Goal: Information Seeking & Learning: Understand process/instructions

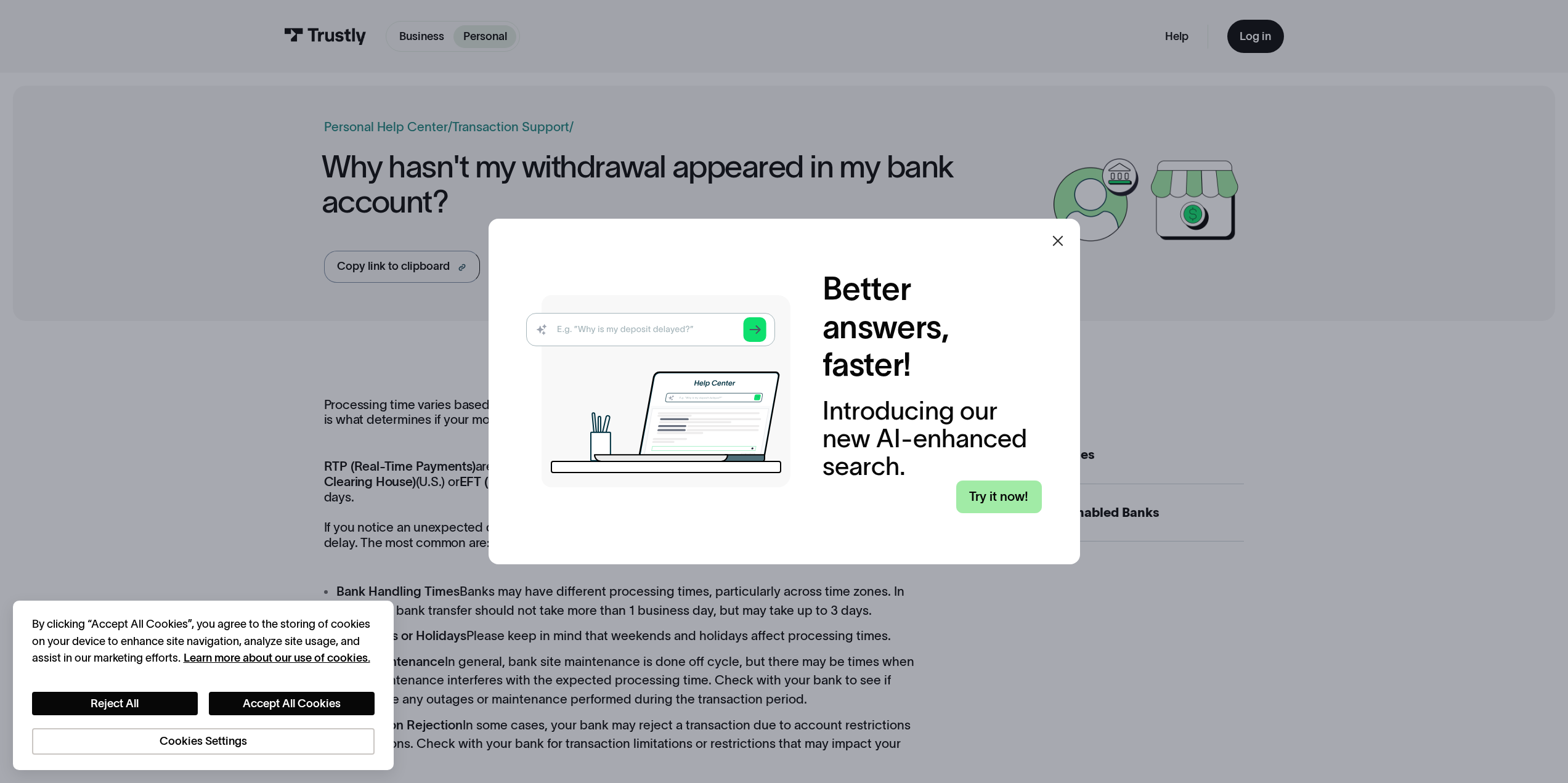
click at [994, 500] on link "Try it now!" at bounding box center [999, 498] width 86 height 33
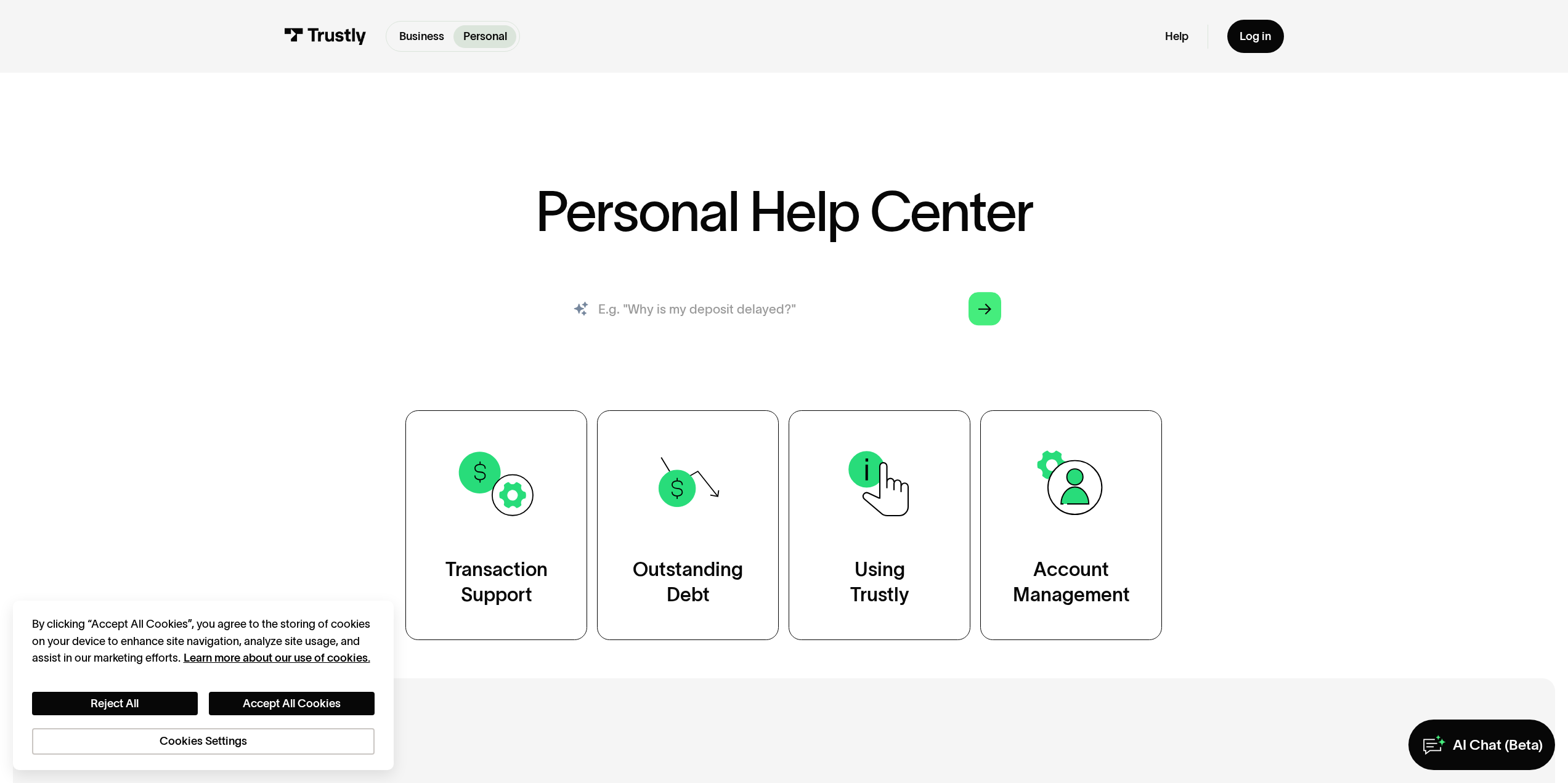
click at [770, 313] on input "search" at bounding box center [784, 309] width 460 height 50
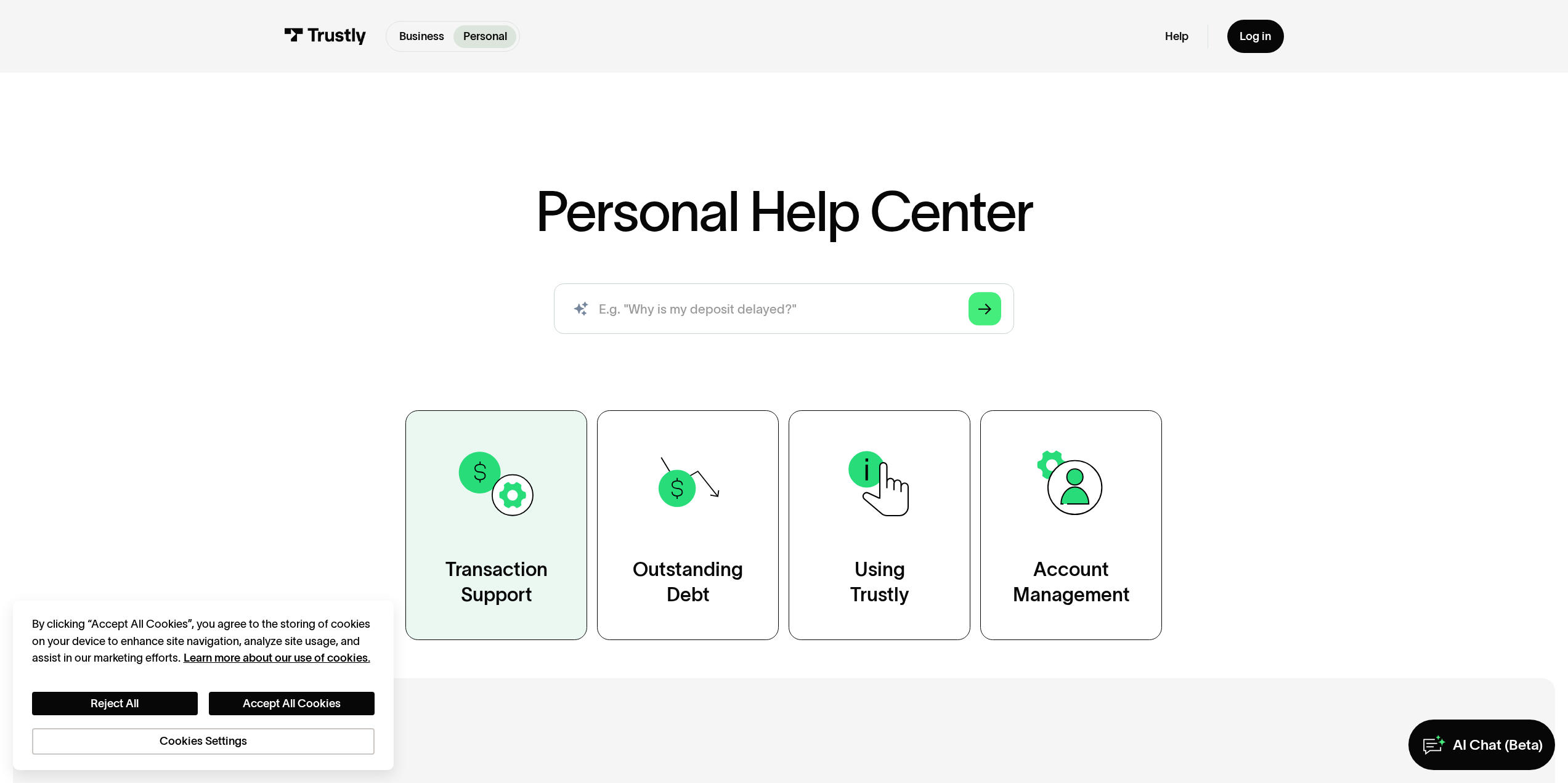
click at [539, 517] on link "Transaction Support" at bounding box center [496, 524] width 181 height 230
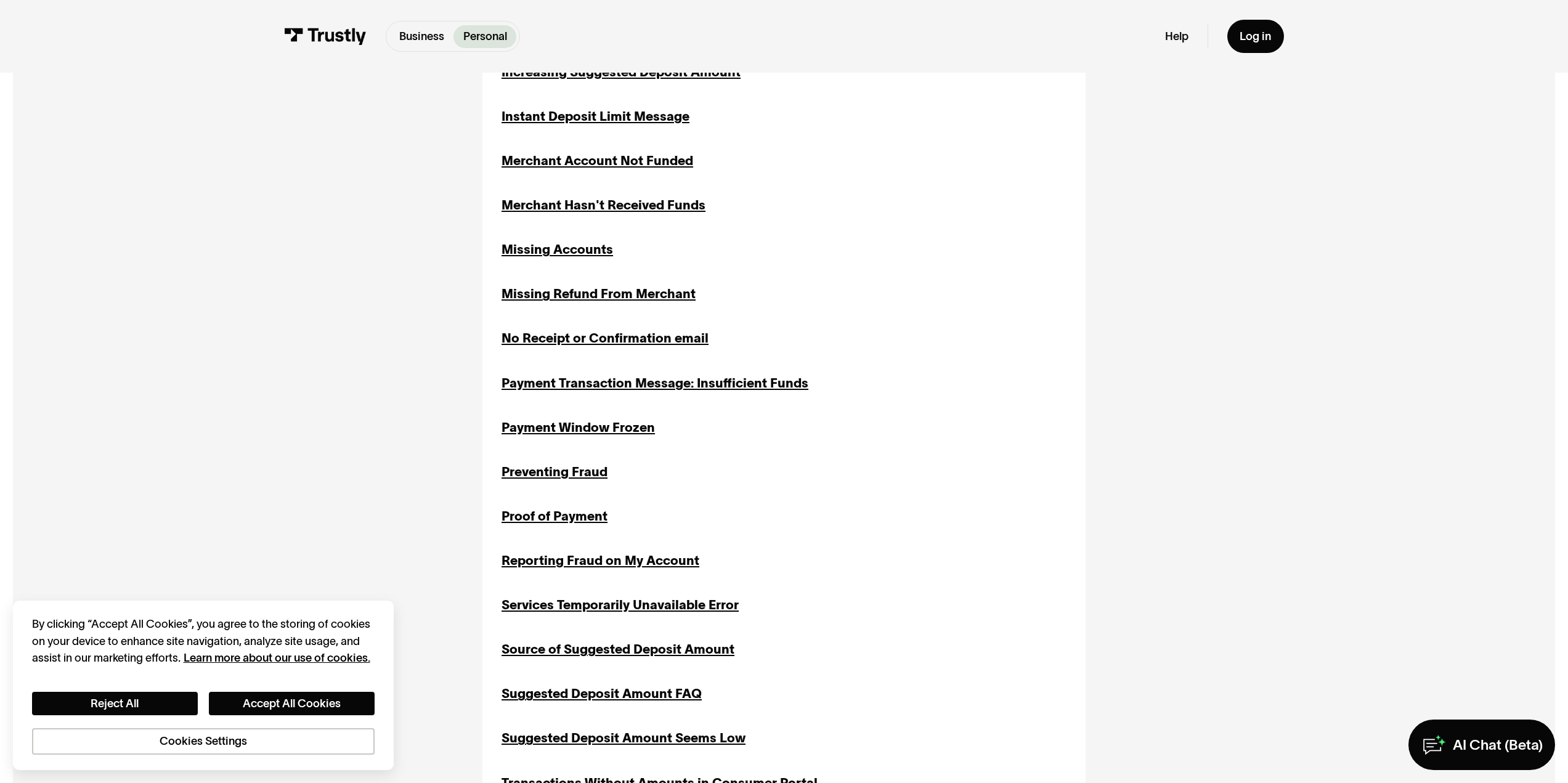
scroll to position [1171, 0]
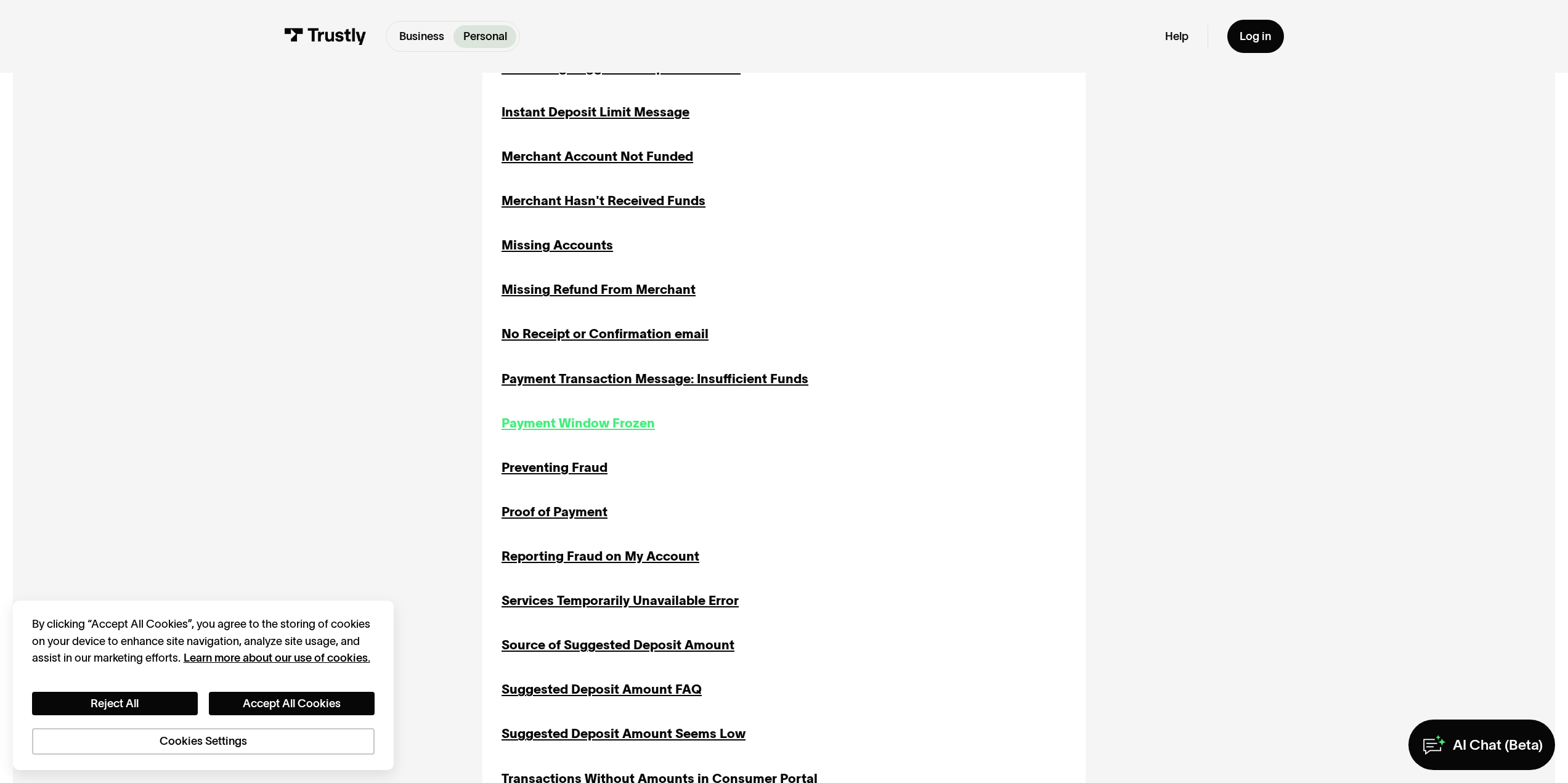
click at [630, 433] on div "Payment Window Frozen" at bounding box center [578, 423] width 153 height 20
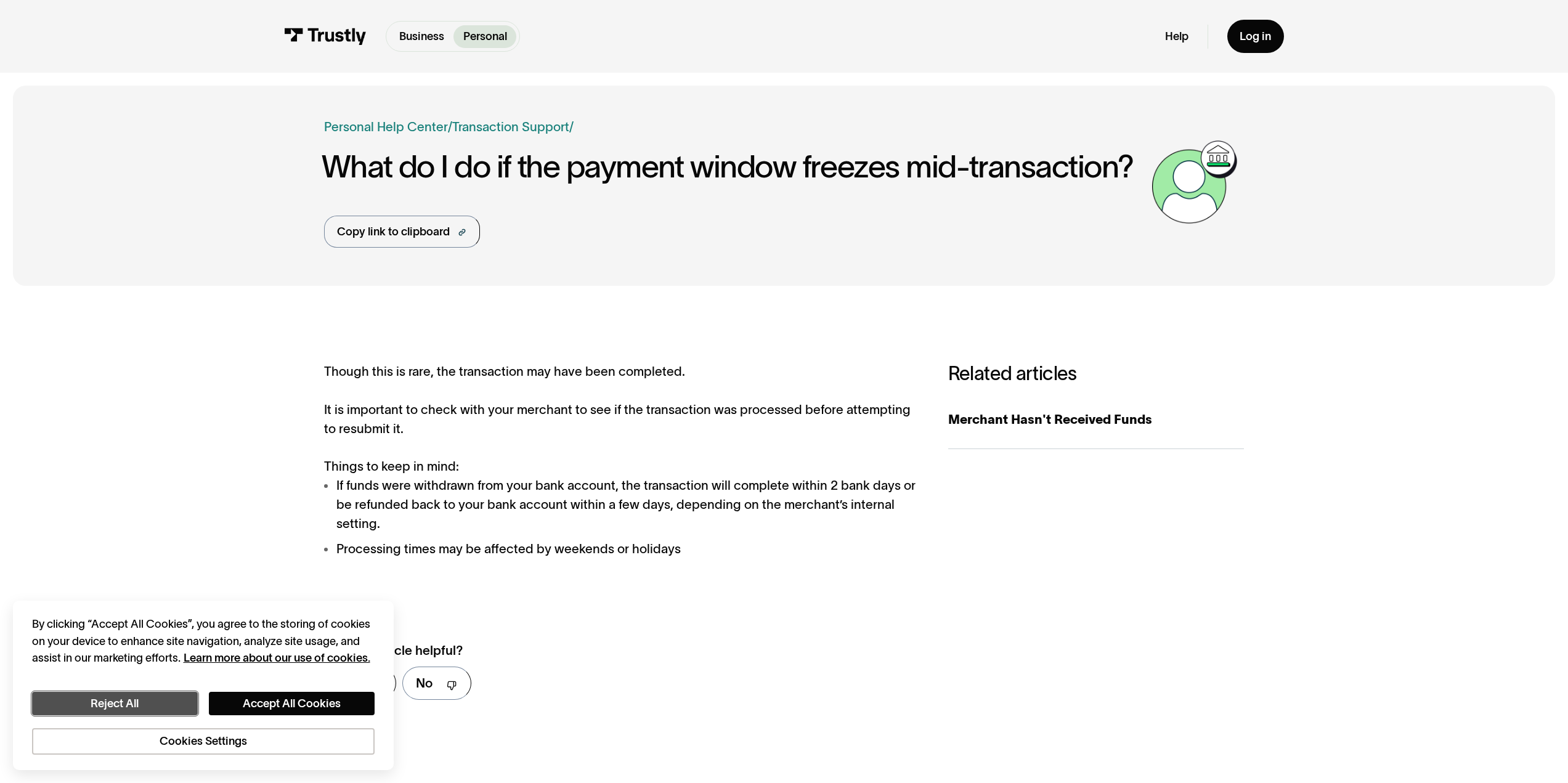
click at [171, 707] on button "Reject All" at bounding box center [114, 704] width 166 height 24
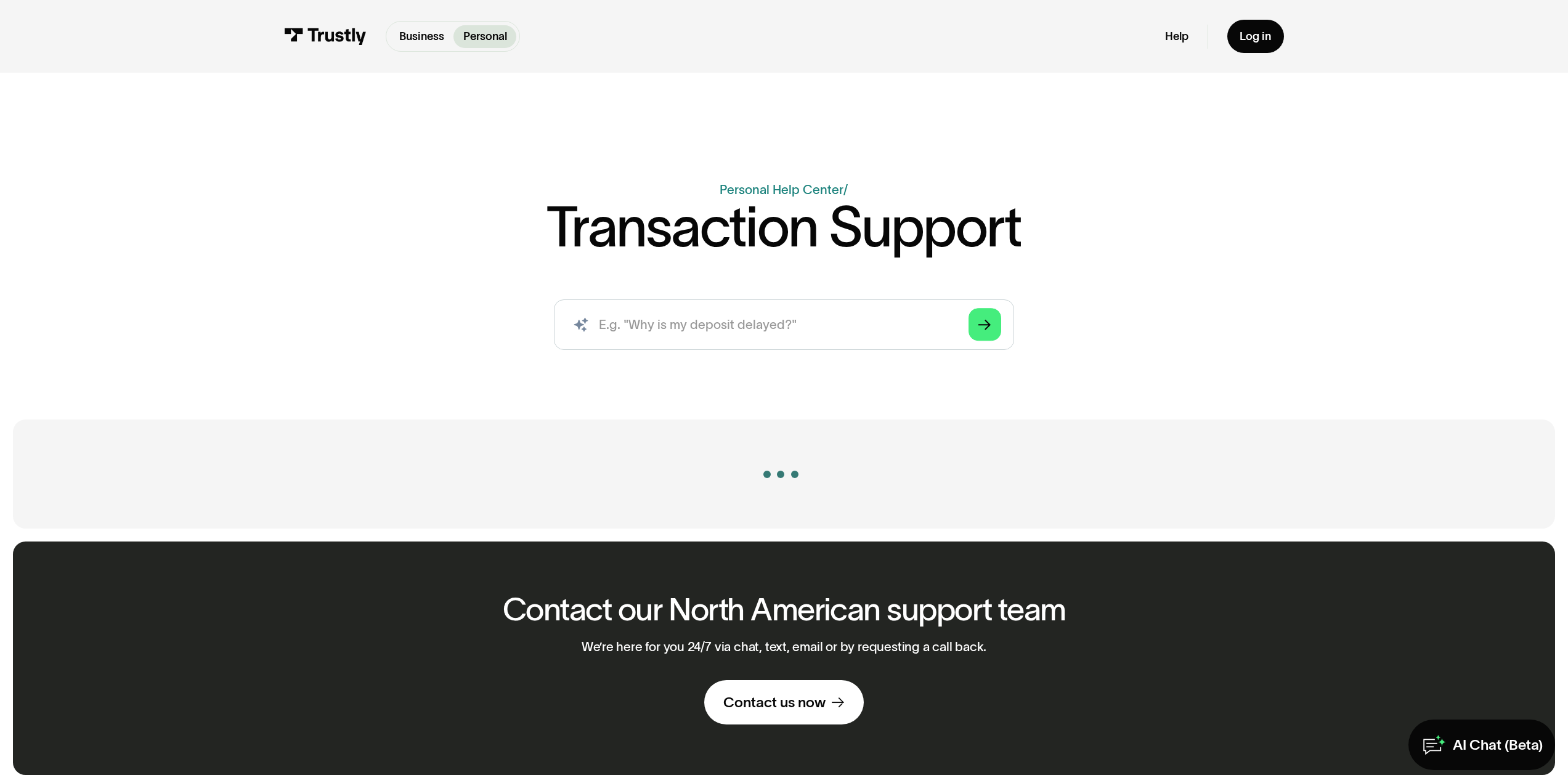
scroll to position [1171, 0]
